Goal: Navigation & Orientation: Find specific page/section

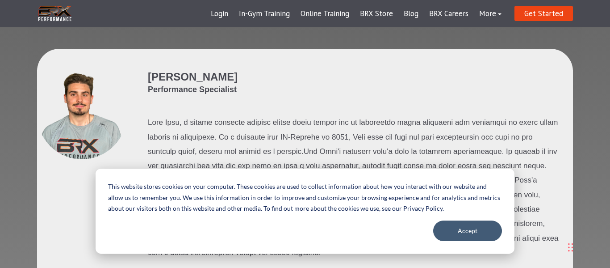
scroll to position [1376, 0]
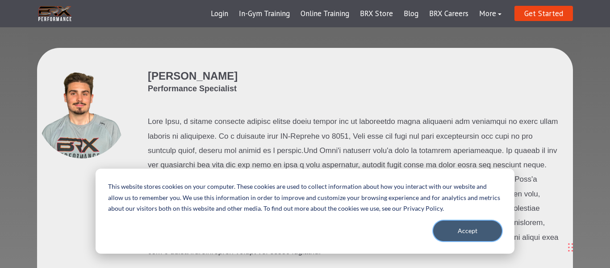
click at [452, 227] on button "Accept" at bounding box center [467, 230] width 69 height 21
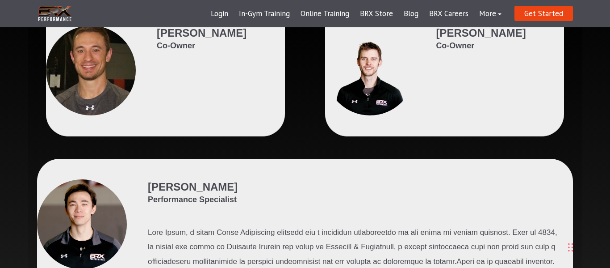
scroll to position [192, 0]
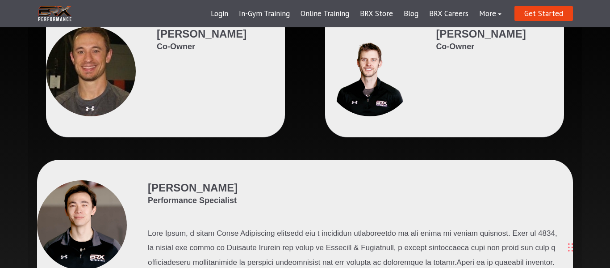
click at [42, 18] on img at bounding box center [55, 13] width 36 height 18
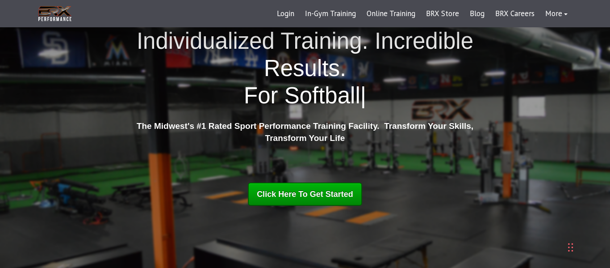
scroll to position [35, 0]
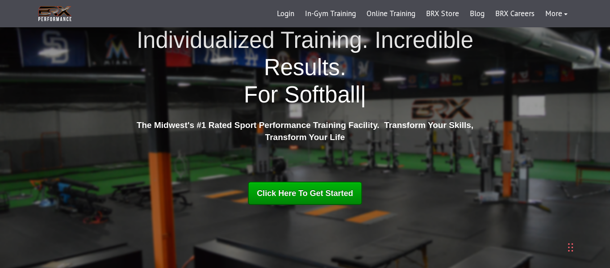
click at [114, 63] on div "Individualized Training. Incredible Results. For Softball | For Baseball For So…" at bounding box center [305, 142] width 554 height 233
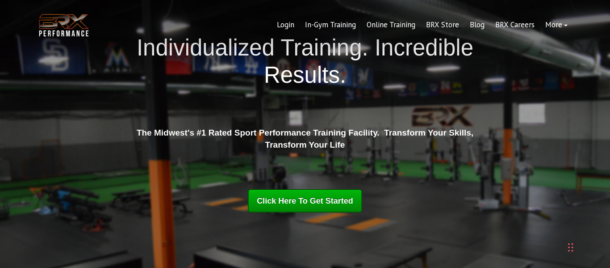
scroll to position [0, 0]
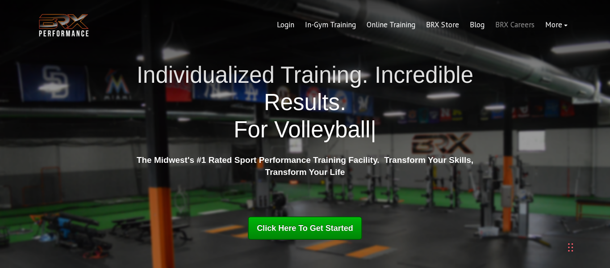
click at [502, 22] on link "BRX Careers" at bounding box center [515, 24] width 50 height 21
